Goal: Task Accomplishment & Management: Complete application form

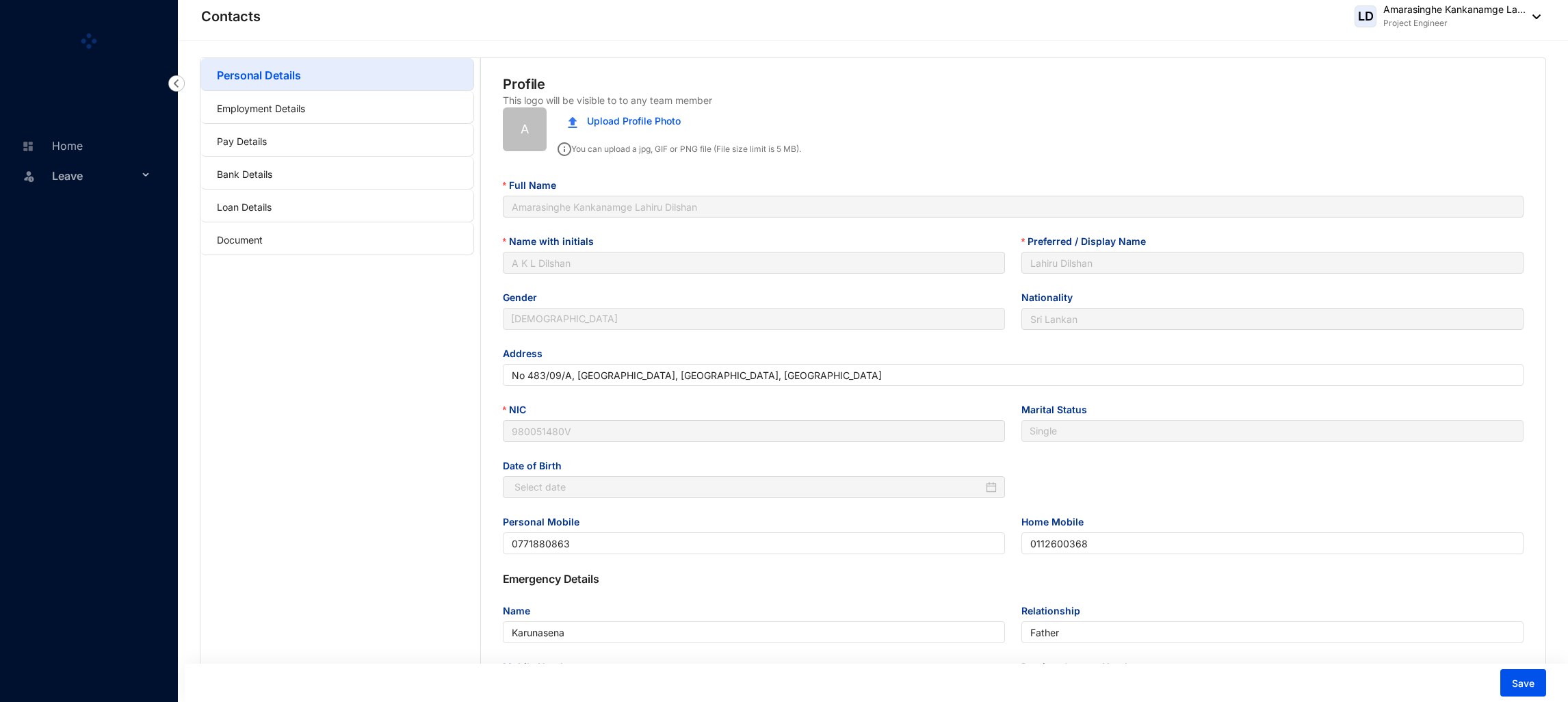
type input "[DATE]"
click at [84, 186] on span "Leave" at bounding box center [95, 182] width 86 height 27
click at [92, 213] on link "Leave Requests" at bounding box center [82, 215] width 85 height 12
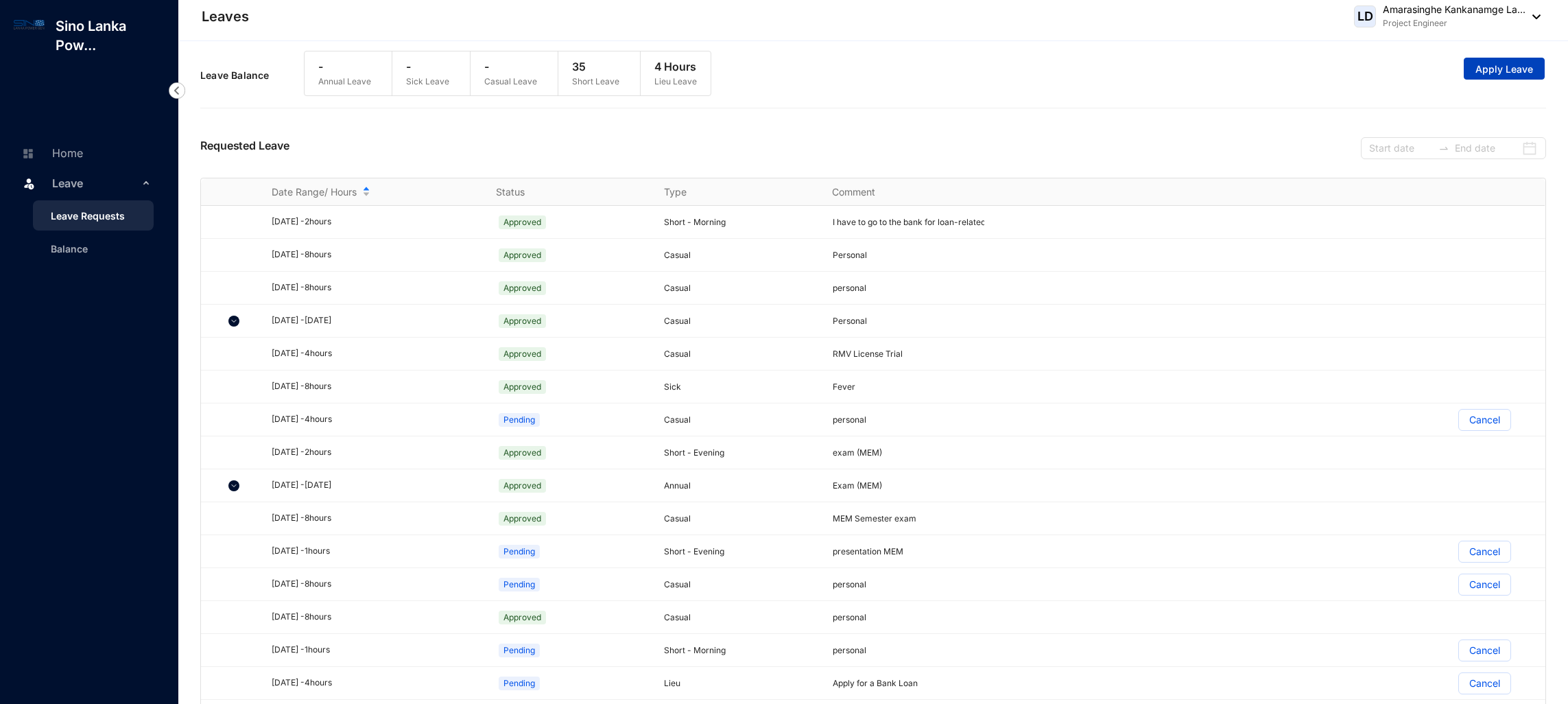
click at [1536, 63] on button "Apply Leave" at bounding box center [1503, 69] width 81 height 22
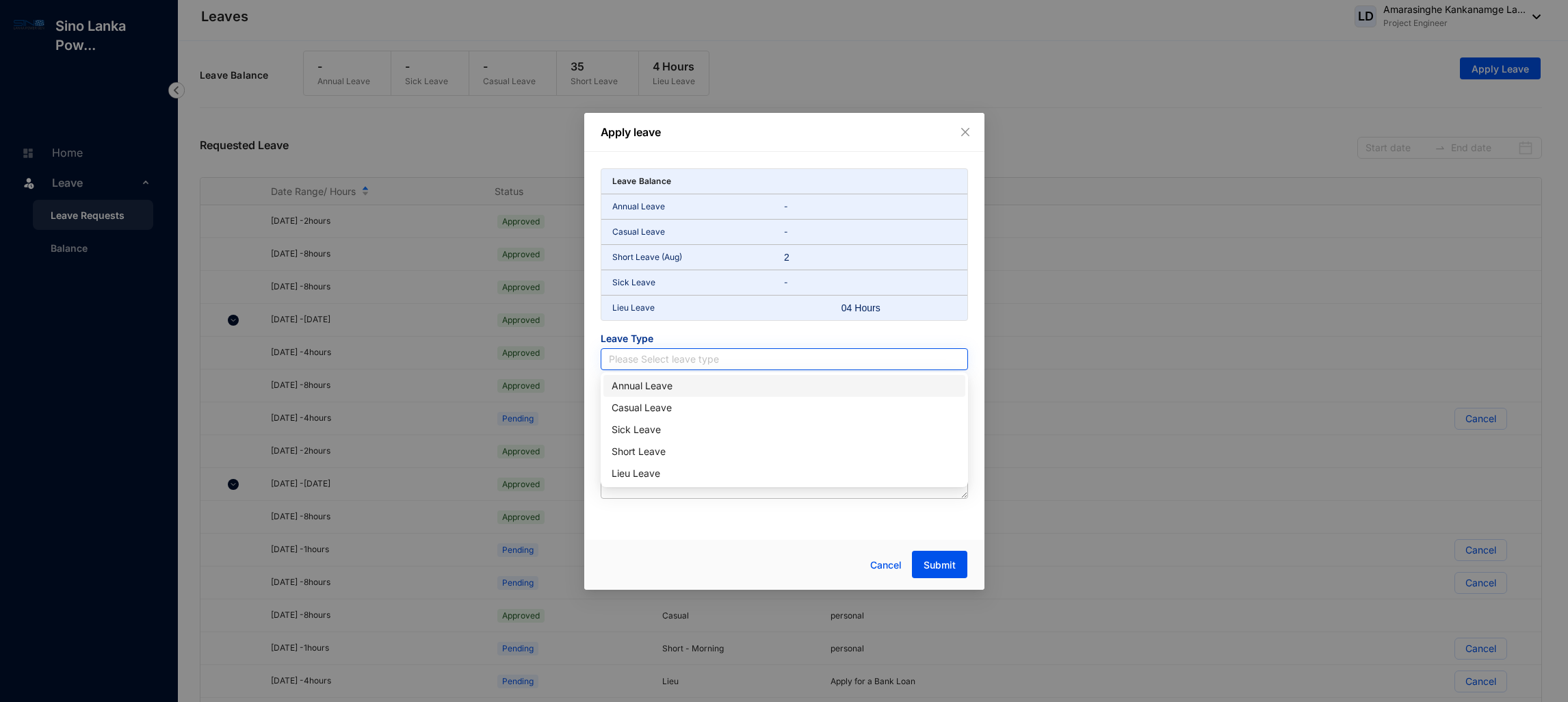
click at [709, 360] on input "search" at bounding box center [785, 359] width 351 height 20
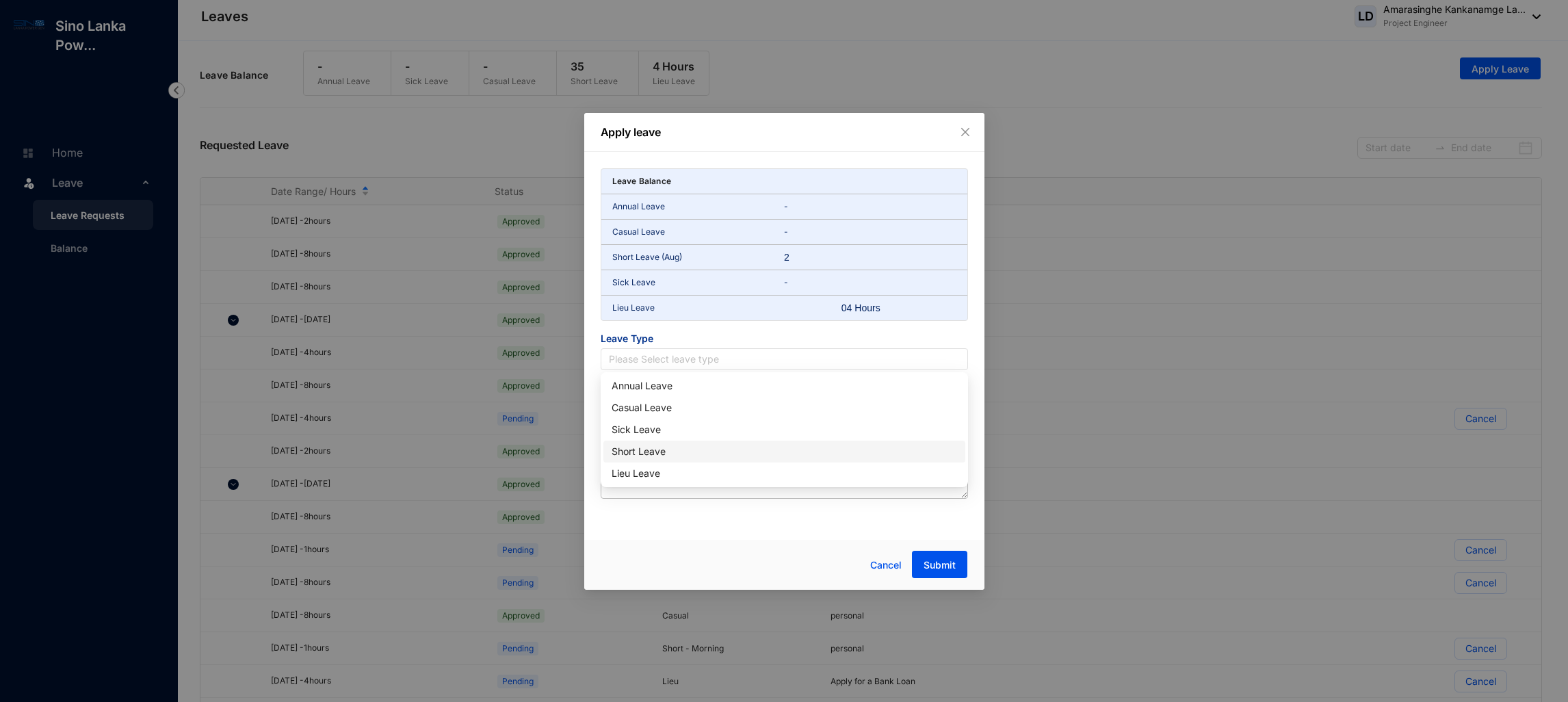
click at [634, 453] on div "Short Leave" at bounding box center [784, 451] width 345 height 15
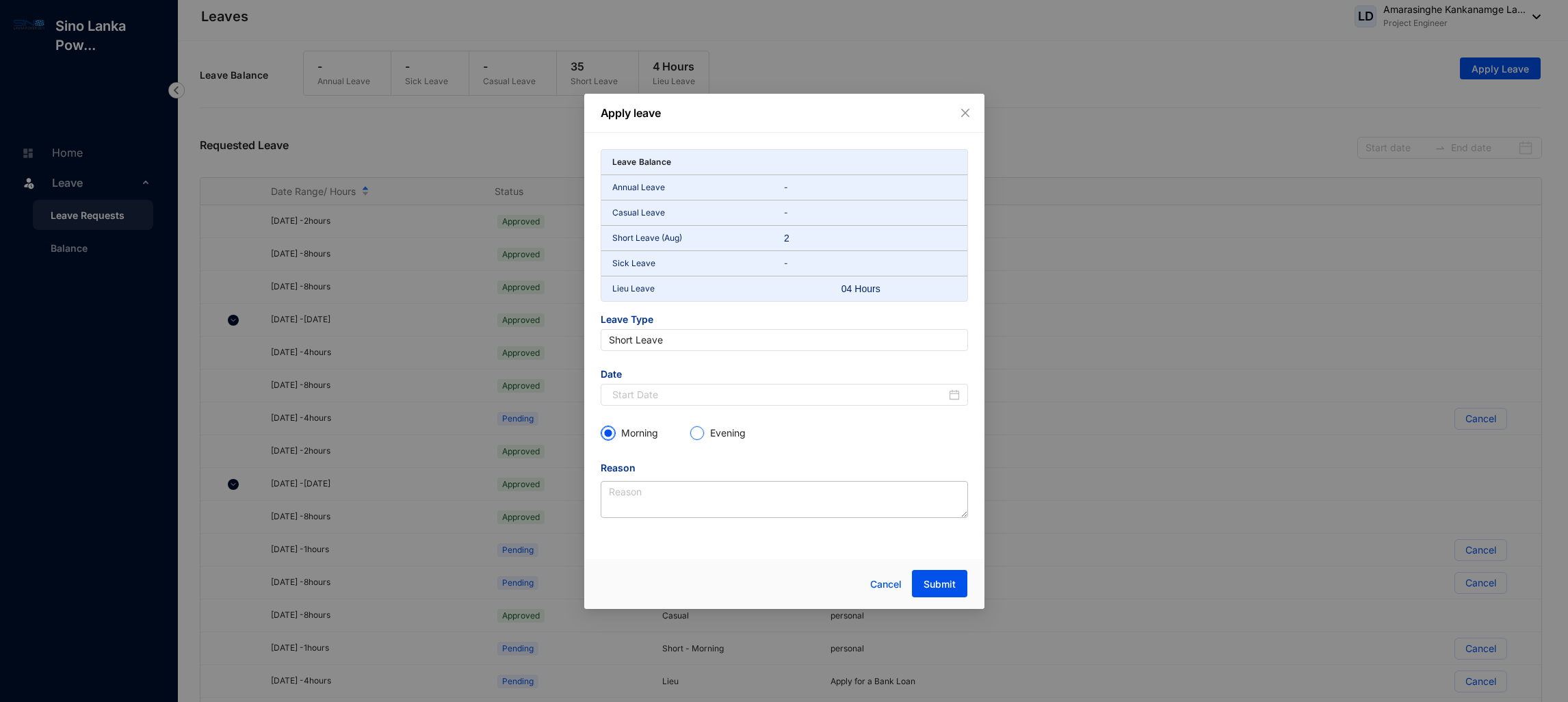
click at [704, 428] on input "Evening" at bounding box center [697, 433] width 14 height 14
radio input "true"
radio input "false"
click at [951, 399] on div at bounding box center [785, 395] width 347 height 15
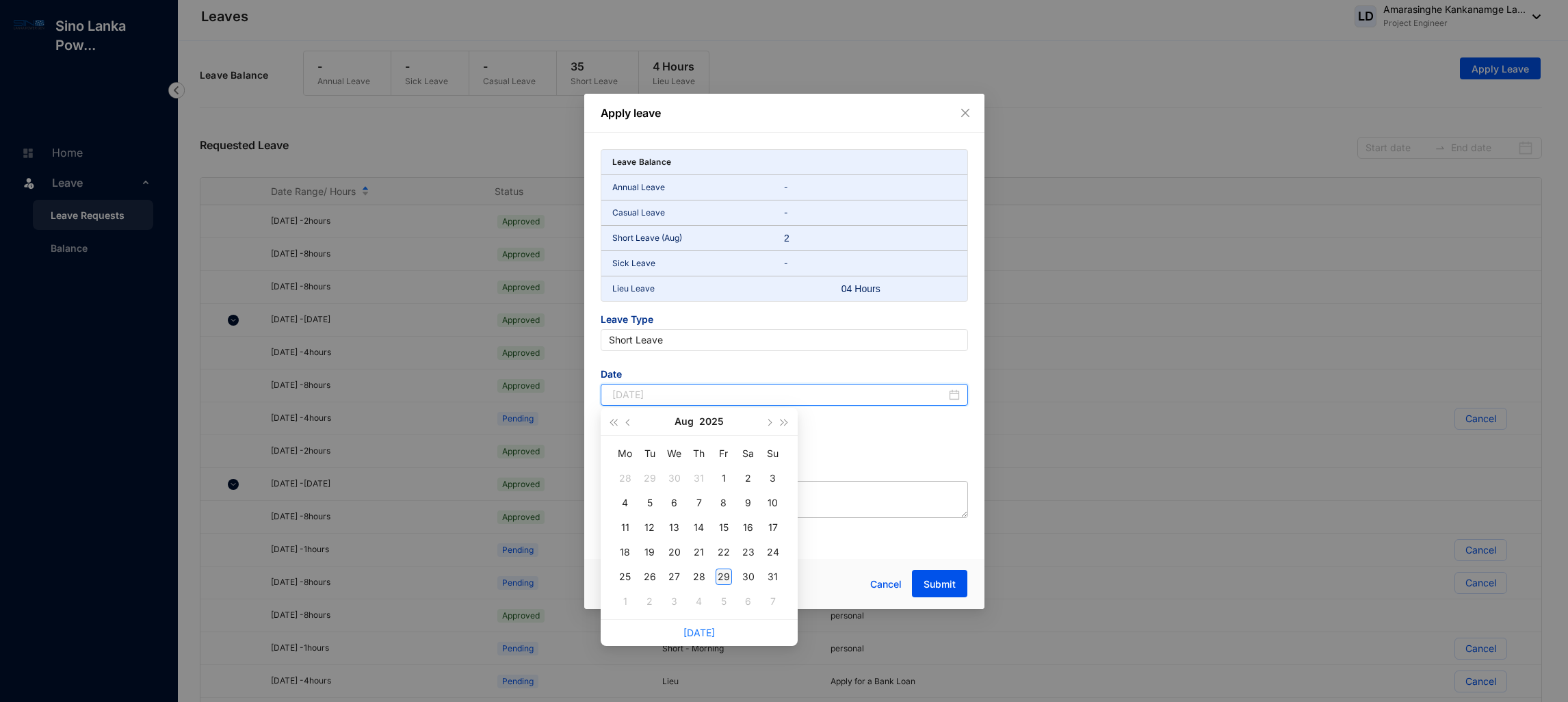
type input "[DATE]"
click at [725, 577] on div "29" at bounding box center [724, 576] width 16 height 16
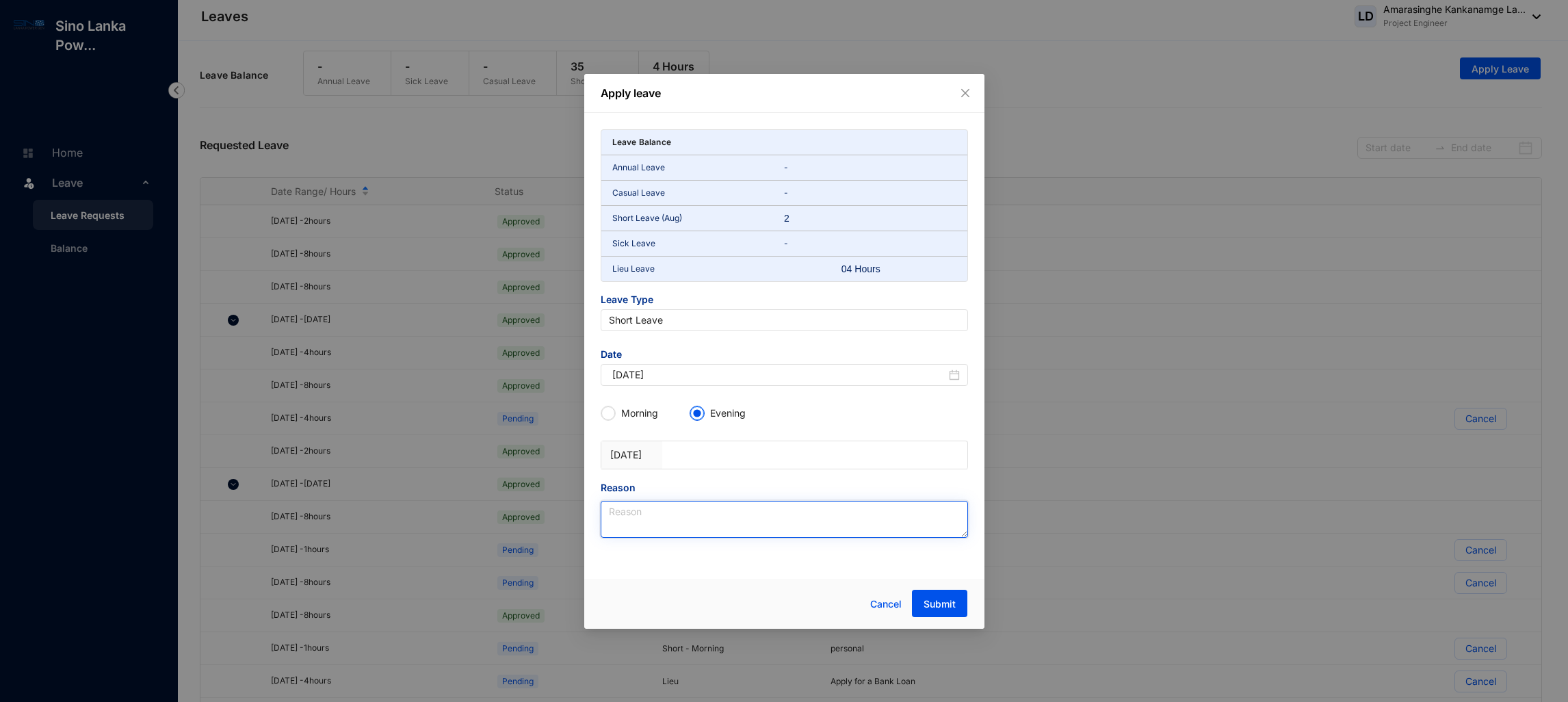
click at [734, 524] on textarea "Reason" at bounding box center [784, 519] width 367 height 37
type textarea "personal"
click at [942, 609] on span "Submit" at bounding box center [940, 604] width 32 height 14
